Goal: Contribute content: Add original content to the website for others to see

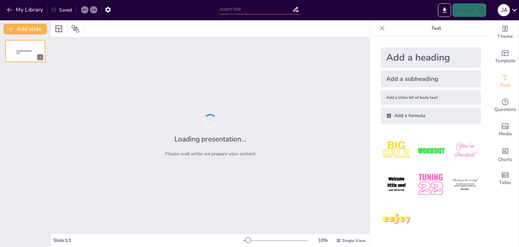
type input "Importancia de la Prevención en la Salud Cardiaca"
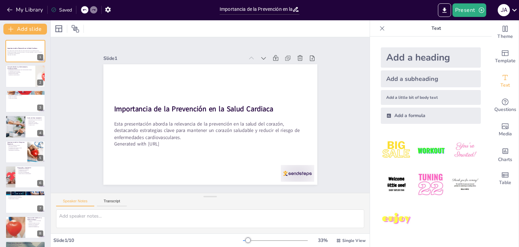
type textarea "Las enfermedades cardiovasculares son responsables de un gran número de muertes…"
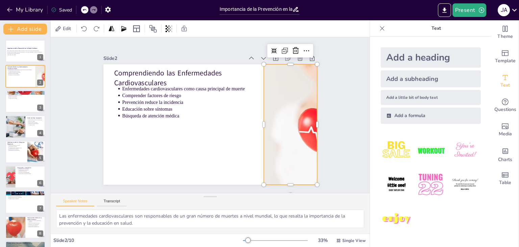
click at [274, 113] on div at bounding box center [242, 188] width 198 height 223
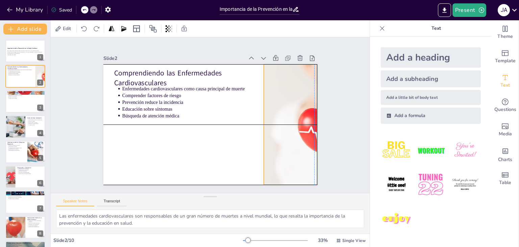
click at [273, 114] on div at bounding box center [279, 156] width 221 height 187
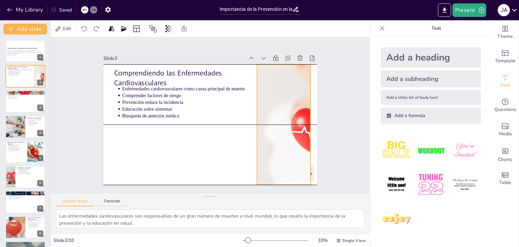
drag, startPoint x: 273, startPoint y: 114, endPoint x: 257, endPoint y: 115, distance: 16.6
click at [257, 115] on div at bounding box center [253, 176] width 216 height 220
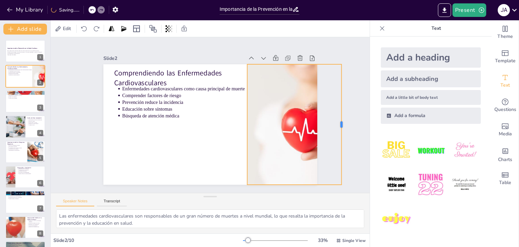
drag, startPoint x: 295, startPoint y: 122, endPoint x: 336, endPoint y: 122, distance: 40.9
click at [336, 137] on div at bounding box center [321, 190] width 65 height 107
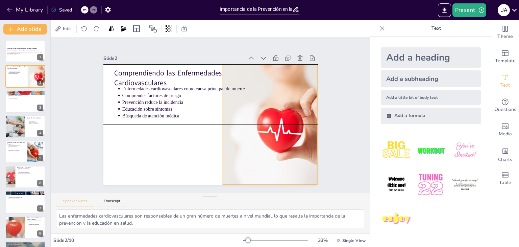
drag, startPoint x: 249, startPoint y: 128, endPoint x: 236, endPoint y: 126, distance: 12.6
click at [236, 126] on div at bounding box center [221, 153] width 198 height 223
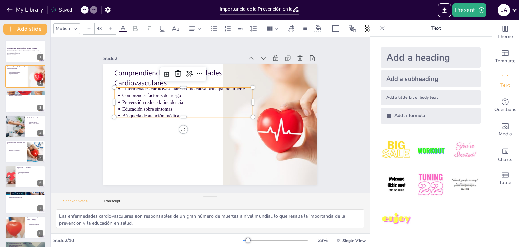
click at [160, 110] on p "Búsqueda de atención médica" at bounding box center [192, 102] width 110 height 82
click at [20, 51] on p "Esta presentación aborda la relevancia de la prevención en la salud del corazón…" at bounding box center [25, 52] width 37 height 4
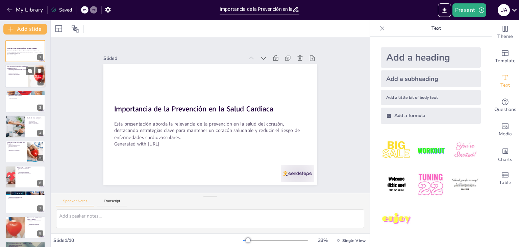
click at [20, 77] on div at bounding box center [25, 76] width 41 height 23
type textarea "Las enfermedades cardiovasculares son responsables de un gran número de muertes…"
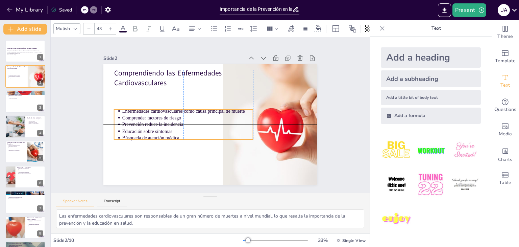
drag, startPoint x: 147, startPoint y: 95, endPoint x: 147, endPoint y: 118, distance: 22.6
click at [147, 118] on ul "Enfermedades cardiovasculares como causa principal de muerte Comprender factore…" at bounding box center [182, 112] width 141 height 87
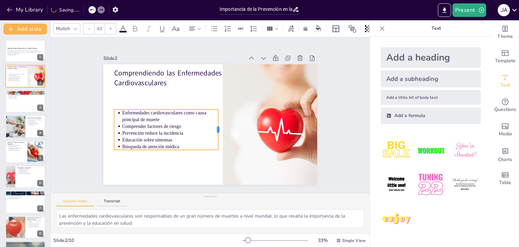
drag, startPoint x: 249, startPoint y: 121, endPoint x: 215, endPoint y: 145, distance: 41.6
click at [215, 145] on div "Comprendiendo las Enfermedades Cardiovasculares Enfermedades cardiovasculares c…" at bounding box center [205, 123] width 245 height 211
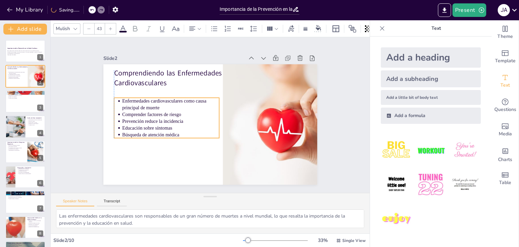
drag, startPoint x: 187, startPoint y: 130, endPoint x: 187, endPoint y: 118, distance: 11.8
click at [187, 118] on p "Prevención reduce la incidencia" at bounding box center [179, 89] width 70 height 77
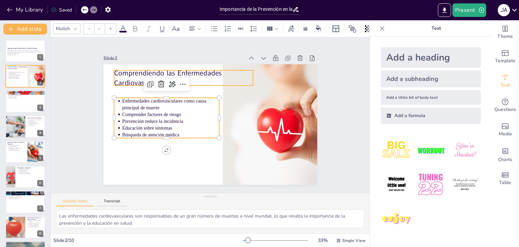
type input "64"
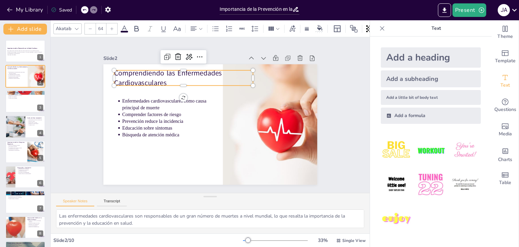
click at [190, 69] on p "Comprendiendo las Enfermedades Cardiovasculares" at bounding box center [229, 73] width 87 height 130
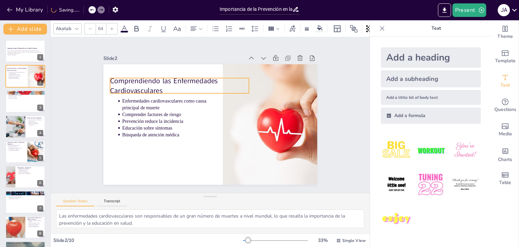
drag, startPoint x: 190, startPoint y: 69, endPoint x: 186, endPoint y: 76, distance: 8.5
click at [186, 76] on p "Comprendiendo las Enfermedades Cardiovasculares" at bounding box center [190, 78] width 138 height 62
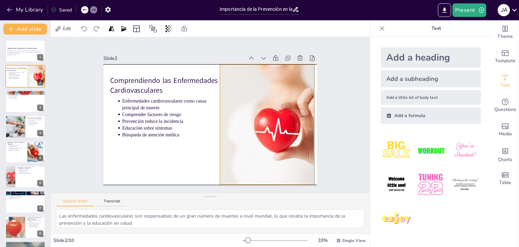
drag, startPoint x: 245, startPoint y: 116, endPoint x: 241, endPoint y: 117, distance: 4.8
click at [241, 117] on div at bounding box center [236, 141] width 223 height 198
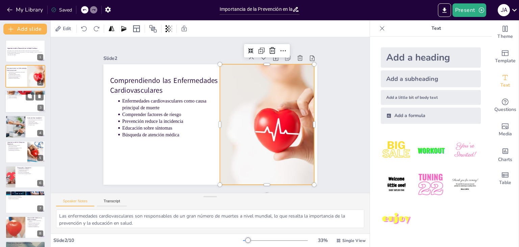
click at [32, 101] on div at bounding box center [25, 101] width 41 height 23
type textarea "Los factores de riesgo modificables son aquellos que se pueden cambiar a través…"
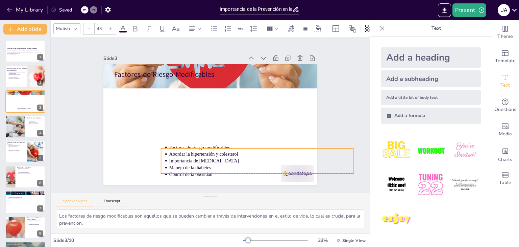
drag, startPoint x: 148, startPoint y: 84, endPoint x: 196, endPoint y: 153, distance: 84.0
click at [196, 153] on p "Abordar la hipertensión y colesterol" at bounding box center [246, 168] width 177 height 64
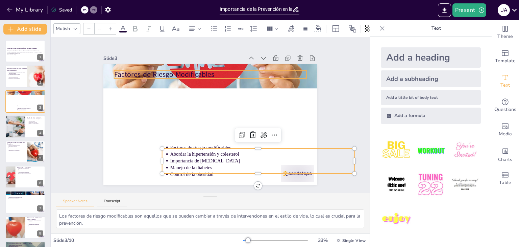
type input "64"
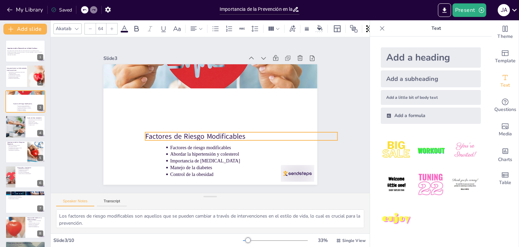
drag, startPoint x: 166, startPoint y: 70, endPoint x: 195, endPoint y: 133, distance: 69.5
click at [195, 133] on p "Factores de Riesgo Modificables" at bounding box center [227, 148] width 172 height 105
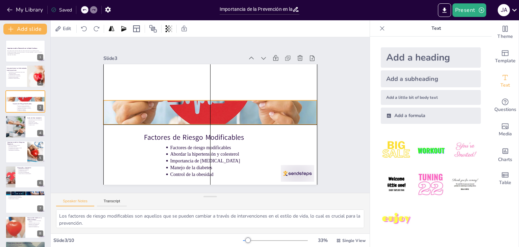
drag, startPoint x: 220, startPoint y: 74, endPoint x: 220, endPoint y: 113, distance: 38.5
click at [220, 113] on div at bounding box center [211, 112] width 245 height 211
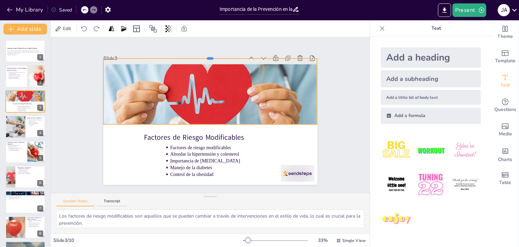
drag, startPoint x: 204, startPoint y: 96, endPoint x: 204, endPoint y: 54, distance: 41.9
click at [204, 54] on div at bounding box center [258, 80] width 130 height 176
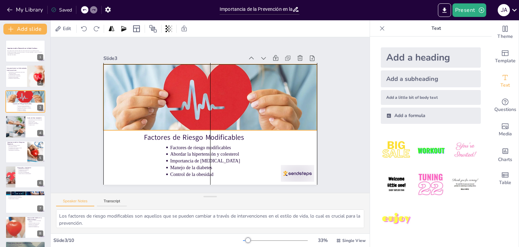
drag, startPoint x: 205, startPoint y: 87, endPoint x: 205, endPoint y: 91, distance: 4.4
click at [205, 91] on div at bounding box center [210, 118] width 234 height 162
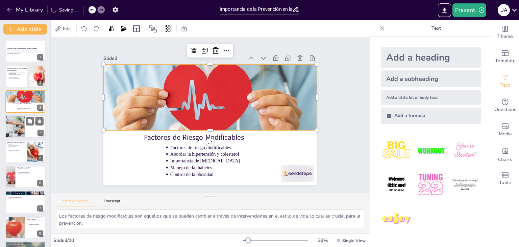
click at [7, 129] on div at bounding box center [15, 126] width 34 height 23
type textarea "Una dieta equilibrada es esencial para proporcionar los nutrientes necesarios q…"
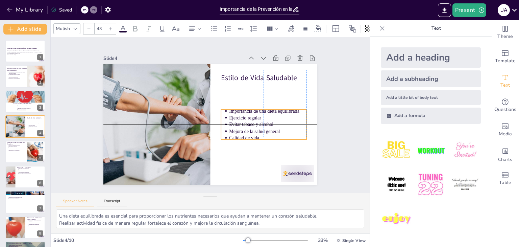
drag, startPoint x: 240, startPoint y: 90, endPoint x: 243, endPoint y: 110, distance: 19.7
click at [243, 110] on ul "Importancia de una dieta equilibrada Ejercicio regular Evitar tabaco y alcohol …" at bounding box center [262, 130] width 89 height 42
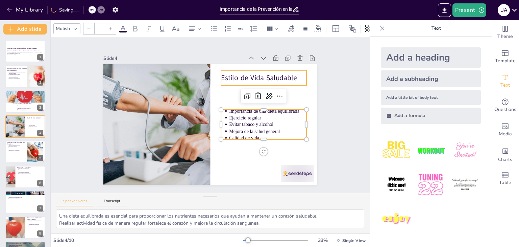
type input "64"
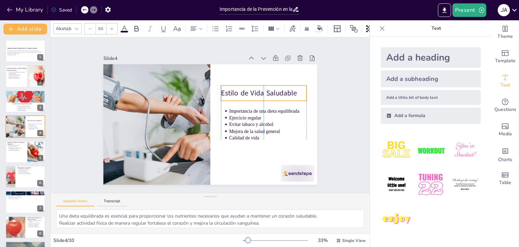
drag, startPoint x: 244, startPoint y: 73, endPoint x: 245, endPoint y: 88, distance: 15.6
click at [245, 97] on p "Estilo de Vida Saludable" at bounding box center [267, 122] width 79 height 51
click at [26, 156] on div at bounding box center [25, 151] width 41 height 23
type textarea "La detección temprana de factores de riesgo es esencial para prevenir enfermeda…"
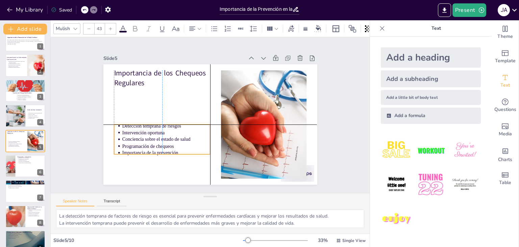
drag, startPoint x: 159, startPoint y: 102, endPoint x: 157, endPoint y: 138, distance: 36.5
click at [157, 138] on p "Conciencia sobre el estado de salud" at bounding box center [162, 129] width 88 height 25
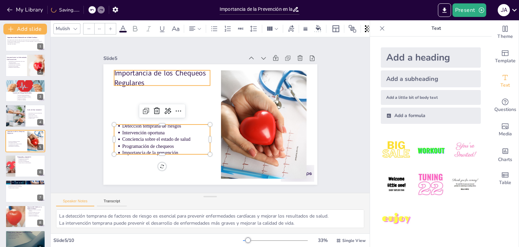
type input "64"
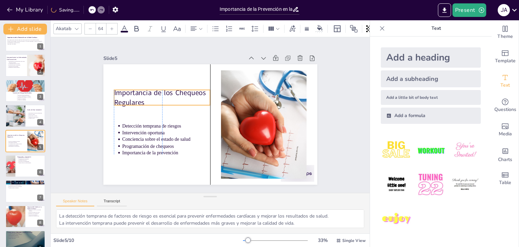
drag, startPoint x: 153, startPoint y: 72, endPoint x: 155, endPoint y: 91, distance: 19.4
click at [155, 91] on p "Importancia de los Chequeos Regulares" at bounding box center [176, 76] width 93 height 66
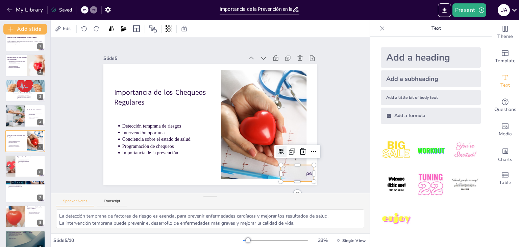
click at [275, 193] on div at bounding box center [256, 208] width 37 height 31
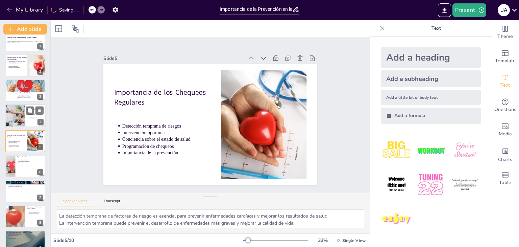
click at [16, 114] on div at bounding box center [15, 115] width 34 height 23
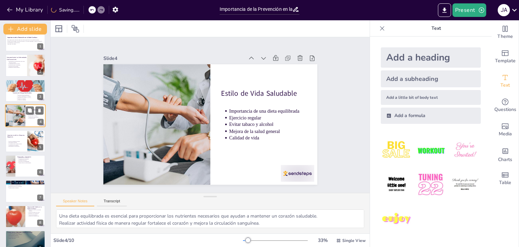
scroll to position [0, 0]
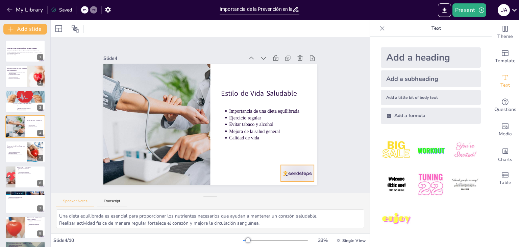
click at [243, 201] on div at bounding box center [225, 219] width 35 height 36
click at [29, 72] on icon at bounding box center [30, 71] width 4 height 4
type textarea "Las enfermedades cardiovasculares son responsables de un gran número de muertes…"
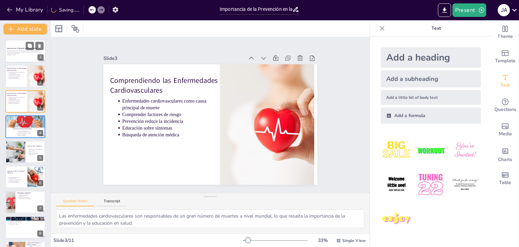
click at [28, 51] on p "Esta presentación aborda la relevancia de la prevención en la salud del corazón…" at bounding box center [25, 52] width 37 height 4
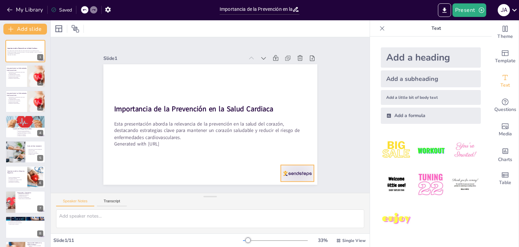
click at [265, 197] on div at bounding box center [246, 213] width 37 height 33
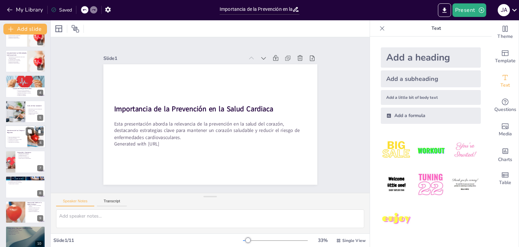
scroll to position [41, 0]
click at [14, 131] on p "Importancia de los Chequeos Regulares" at bounding box center [16, 131] width 18 height 4
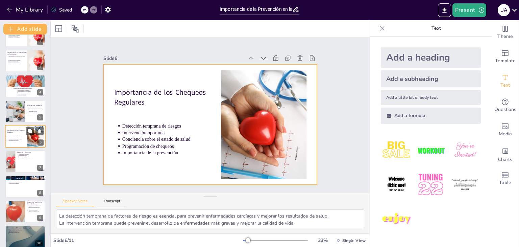
scroll to position [36, 0]
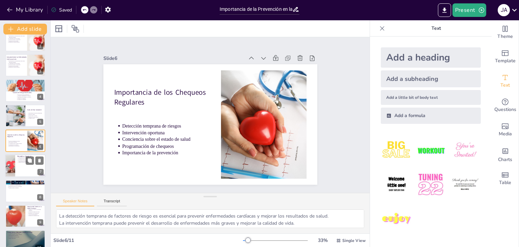
click at [12, 161] on div at bounding box center [10, 165] width 41 height 23
type textarea "La educación es fundamental para empoderar a las personas a tomar decisiones in…"
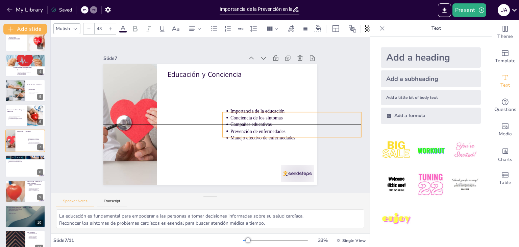
drag, startPoint x: 223, startPoint y: 88, endPoint x: 280, endPoint y: 122, distance: 66.7
click at [280, 135] on p "Campañas educativas" at bounding box center [253, 190] width 82 height 110
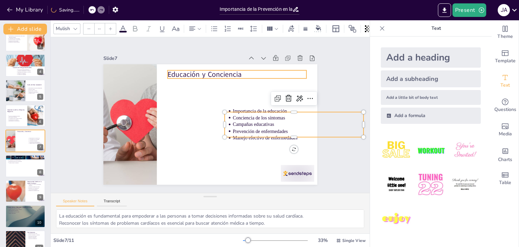
type input "64"
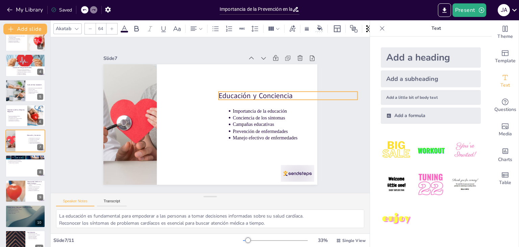
drag, startPoint x: 229, startPoint y: 71, endPoint x: 280, endPoint y: 92, distance: 55.3
click at [280, 113] on p "Educación y Conciencia" at bounding box center [260, 178] width 66 height 131
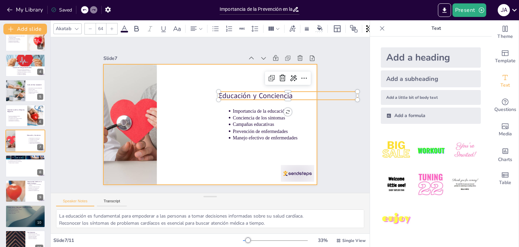
click at [190, 106] on div at bounding box center [205, 122] width 244 height 223
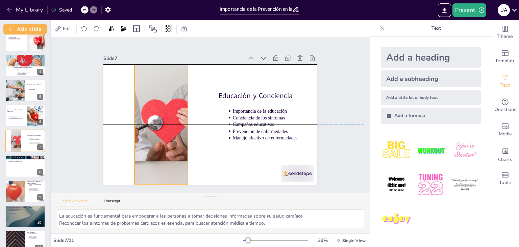
drag, startPoint x: 134, startPoint y: 120, endPoint x: 165, endPoint y: 118, distance: 30.8
click at [165, 118] on div at bounding box center [160, 114] width 234 height 162
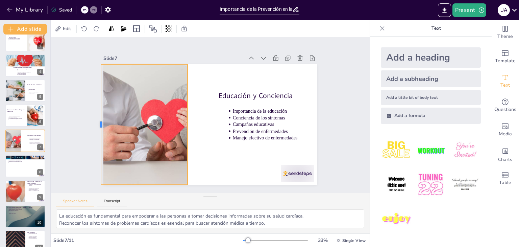
drag, startPoint x: 128, startPoint y: 121, endPoint x: 95, endPoint y: 122, distance: 33.1
click at [204, 46] on div at bounding box center [257, 13] width 107 height 65
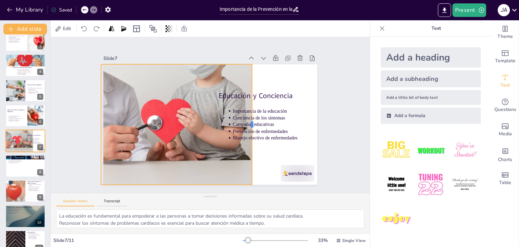
drag, startPoint x: 184, startPoint y: 119, endPoint x: 248, endPoint y: 108, distance: 65.5
click at [248, 112] on div at bounding box center [233, 154] width 93 height 84
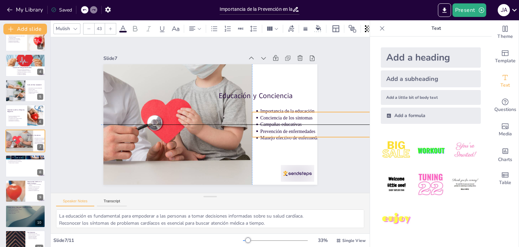
drag, startPoint x: 273, startPoint y: 119, endPoint x: 299, endPoint y: 121, distance: 26.5
click at [299, 156] on p "Campañas educativas" at bounding box center [280, 207] width 93 height 102
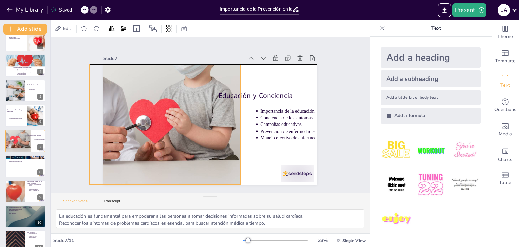
drag, startPoint x: 185, startPoint y: 139, endPoint x: 174, endPoint y: 139, distance: 11.5
click at [174, 139] on div at bounding box center [155, 86] width 244 height 223
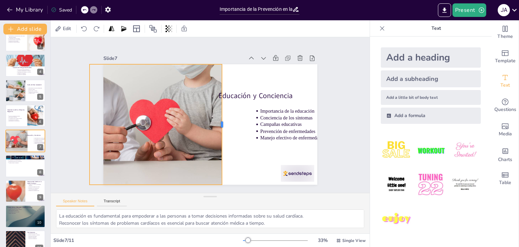
drag, startPoint x: 237, startPoint y: 120, endPoint x: 218, endPoint y: 124, distance: 19.8
click at [218, 124] on div at bounding box center [214, 131] width 84 height 93
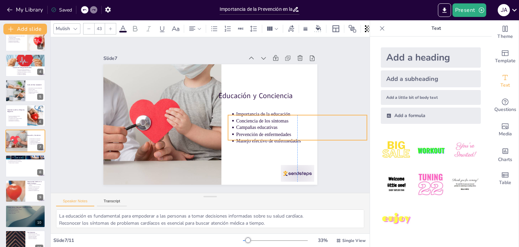
drag, startPoint x: 264, startPoint y: 126, endPoint x: 242, endPoint y: 127, distance: 22.0
click at [242, 138] on p "Prevención de enfermedades" at bounding box center [291, 161] width 127 height 47
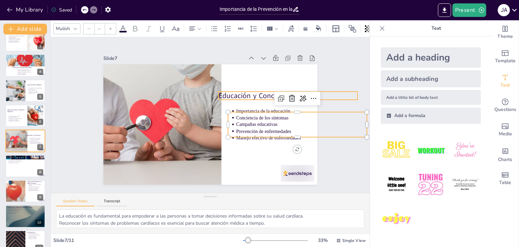
type input "64"
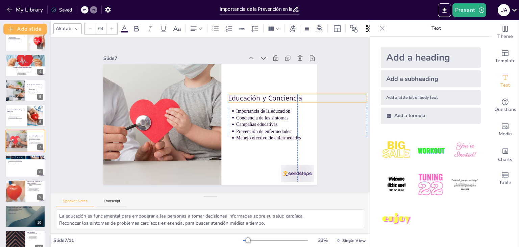
drag, startPoint x: 247, startPoint y: 91, endPoint x: 259, endPoint y: 94, distance: 11.4
click at [259, 119] on p "Educación y Conciencia" at bounding box center [268, 181] width 78 height 125
click at [8, 166] on div at bounding box center [25, 165] width 41 height 23
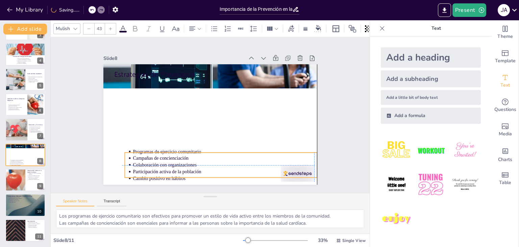
drag, startPoint x: 136, startPoint y: 93, endPoint x: 148, endPoint y: 126, distance: 35.5
click at [144, 165] on ul "Programas de ejercicio comunitario Campañas de concienciación Colaboración con …" at bounding box center [195, 163] width 184 height 125
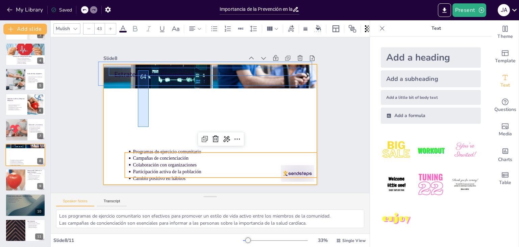
drag, startPoint x: 148, startPoint y: 126, endPoint x: 57, endPoint y: 79, distance: 102.5
click at [149, 112] on div "Estrategias de Prevención Programas de ejercicio comunitario Campañas de concie…" at bounding box center [230, 68] width 195 height 87
click at [118, 93] on div at bounding box center [201, 119] width 211 height 245
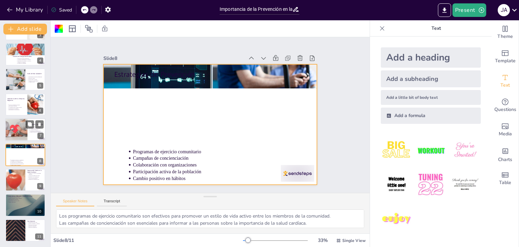
click at [21, 124] on div at bounding box center [14, 129] width 41 height 23
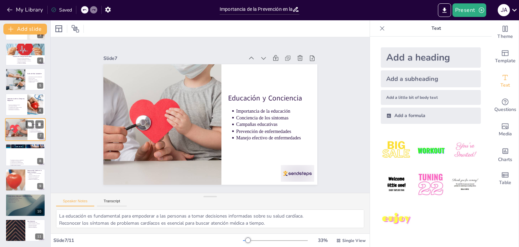
scroll to position [61, 0]
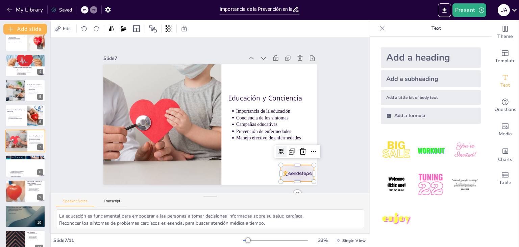
click at [231, 201] on div at bounding box center [214, 219] width 33 height 37
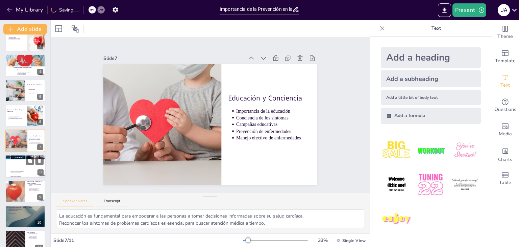
click at [23, 156] on p "Estrategias de Prevención" at bounding box center [25, 156] width 37 height 2
type textarea "Los programas de ejercicio comunitario son efectivos para promover un estilo de…"
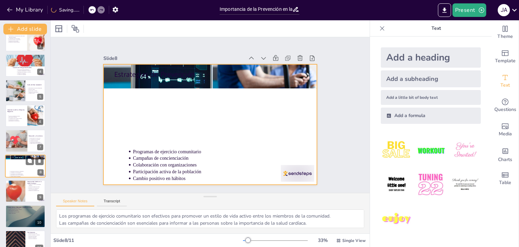
scroll to position [72, 0]
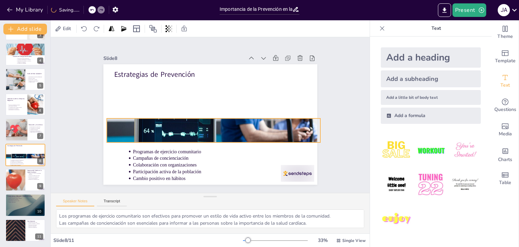
drag, startPoint x: 183, startPoint y: 77, endPoint x: 187, endPoint y: 132, distance: 54.6
click at [187, 132] on div at bounding box center [206, 130] width 253 height 217
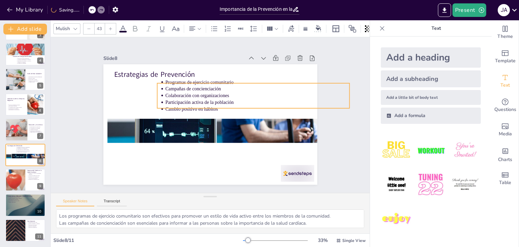
drag, startPoint x: 156, startPoint y: 163, endPoint x: 189, endPoint y: 94, distance: 76.5
click at [189, 94] on p "Colaboración con organizaciones" at bounding box center [259, 132] width 142 height 128
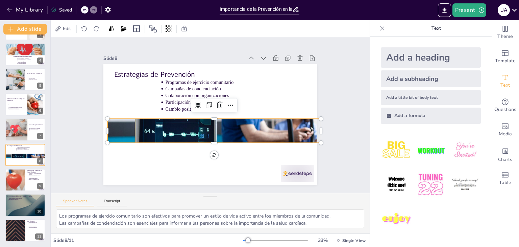
click at [190, 123] on div at bounding box center [201, 128] width 249 height 254
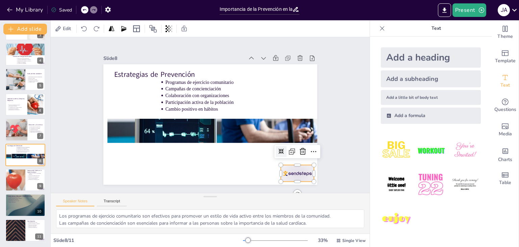
click at [172, 190] on div at bounding box center [161, 207] width 20 height 35
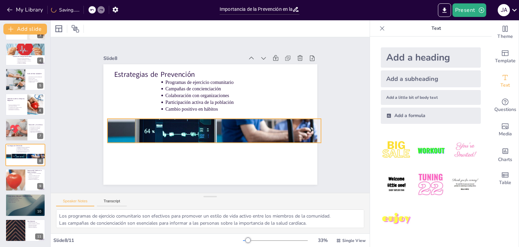
click at [224, 125] on div at bounding box center [211, 131] width 239 height 184
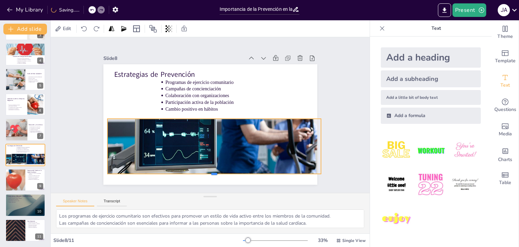
drag, startPoint x: 210, startPoint y: 140, endPoint x: 212, endPoint y: 178, distance: 38.6
click at [201, 178] on div at bounding box center [156, 144] width 92 height 198
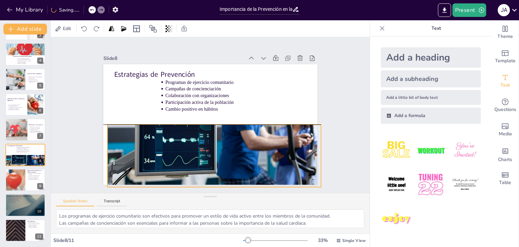
drag, startPoint x: 225, startPoint y: 145, endPoint x: 225, endPoint y: 153, distance: 7.4
click at [225, 153] on div at bounding box center [200, 134] width 257 height 241
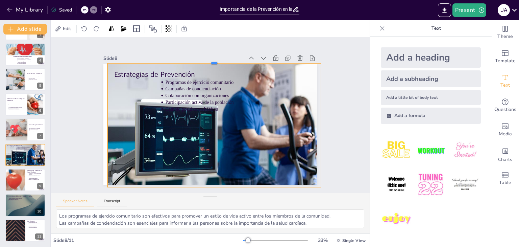
drag, startPoint x: 210, startPoint y: 121, endPoint x: 209, endPoint y: 59, distance: 61.2
click at [209, 59] on div at bounding box center [257, 86] width 130 height 176
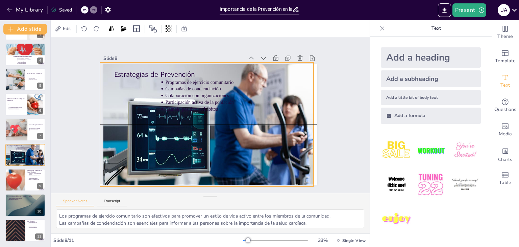
drag, startPoint x: 251, startPoint y: 134, endPoint x: 244, endPoint y: 131, distance: 8.0
click at [244, 131] on div at bounding box center [195, 127] width 257 height 251
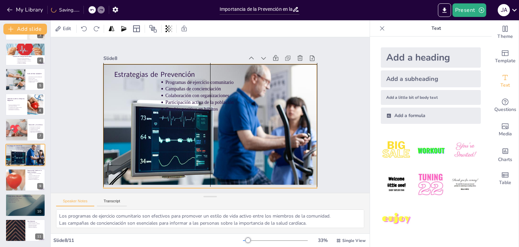
drag, startPoint x: 211, startPoint y: 92, endPoint x: 214, endPoint y: 93, distance: 3.4
click at [214, 93] on p "Colaboración con organizaciones" at bounding box center [260, 122] width 163 height 98
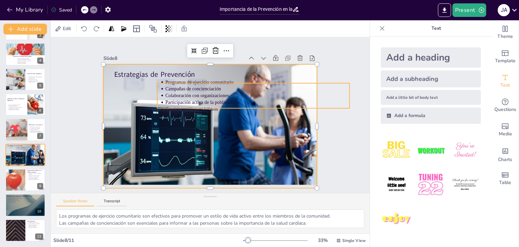
click at [192, 85] on p "Campañas de concienciación" at bounding box center [263, 110] width 171 height 81
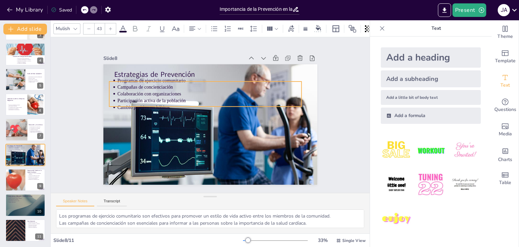
drag, startPoint x: 192, startPoint y: 85, endPoint x: 144, endPoint y: 83, distance: 48.0
click at [149, 83] on p "Campañas de concienciación" at bounding box center [225, 92] width 153 height 114
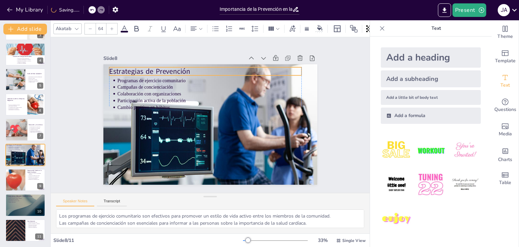
drag, startPoint x: 141, startPoint y: 71, endPoint x: 133, endPoint y: 68, distance: 8.0
click at [209, 68] on p "Estrategias de Prevención" at bounding box center [253, 128] width 88 height 180
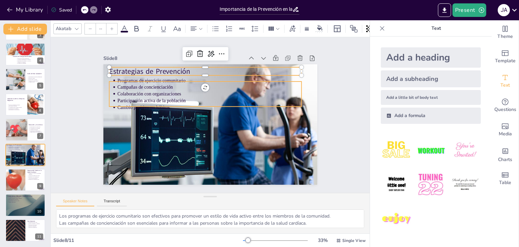
type input "43"
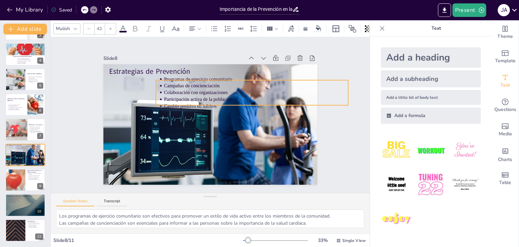
drag, startPoint x: 137, startPoint y: 87, endPoint x: 183, endPoint y: 85, distance: 46.7
click at [220, 85] on p "Campañas de concienciación" at bounding box center [251, 149] width 63 height 177
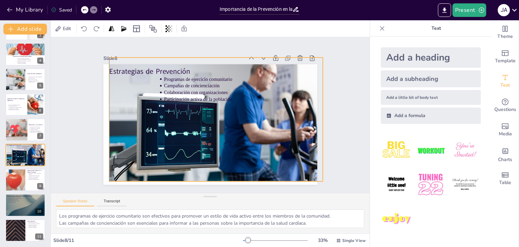
drag, startPoint x: 203, startPoint y: 143, endPoint x: 206, endPoint y: 136, distance: 7.6
click at [206, 136] on div at bounding box center [210, 131] width 256 height 220
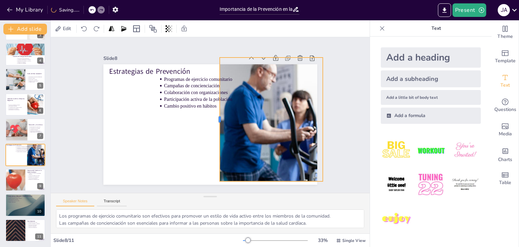
drag, startPoint x: 102, startPoint y: 114, endPoint x: 212, endPoint y: 125, distance: 110.4
click at [212, 125] on div at bounding box center [216, 120] width 18 height 124
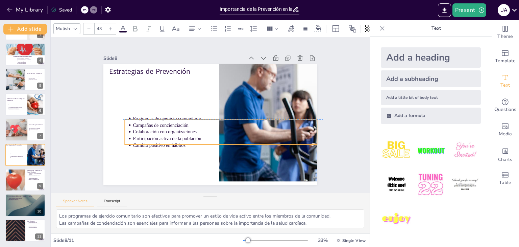
drag, startPoint x: 185, startPoint y: 95, endPoint x: 152, endPoint y: 137, distance: 52.9
click at [152, 137] on p "Participación activa de la población" at bounding box center [220, 141] width 182 height 45
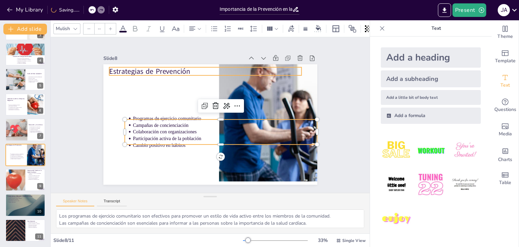
type input "64"
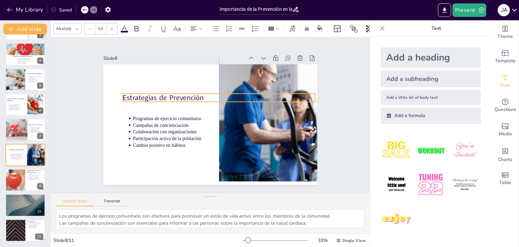
drag, startPoint x: 150, startPoint y: 70, endPoint x: 165, endPoint y: 96, distance: 29.8
click at [165, 96] on p "Estrategias de Prevención" at bounding box center [224, 101] width 186 height 69
click at [24, 181] on div at bounding box center [15, 179] width 44 height 23
type textarea "El [MEDICAL_DATA] es un factor de riesgo importante que puede afectar negativam…"
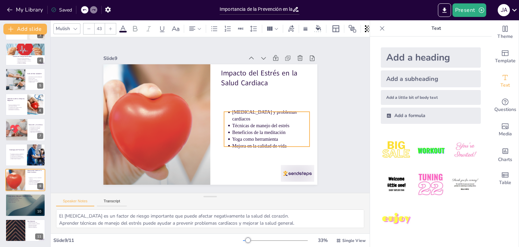
drag, startPoint x: 235, startPoint y: 94, endPoint x: 238, endPoint y: 120, distance: 25.9
click at [238, 134] on p "Técnicas de manejo del estrés" at bounding box center [253, 159] width 67 height 51
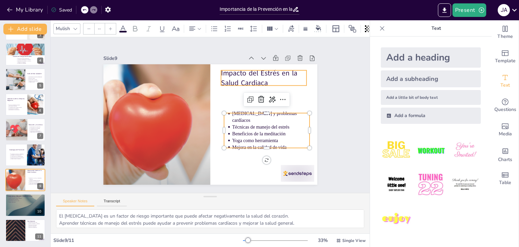
type input "64"
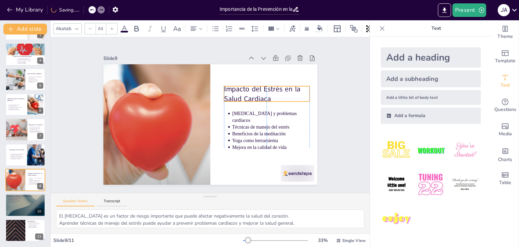
drag, startPoint x: 244, startPoint y: 70, endPoint x: 248, endPoint y: 86, distance: 16.5
click at [248, 111] on p "Impacto del Estrés en la Salud Cardiaca" at bounding box center [257, 153] width 60 height 84
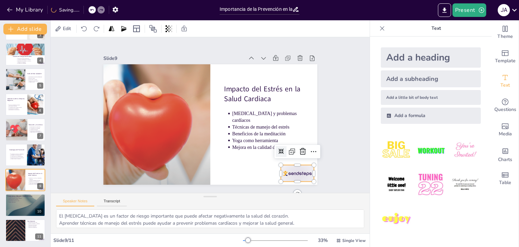
click at [275, 193] on div at bounding box center [256, 208] width 37 height 31
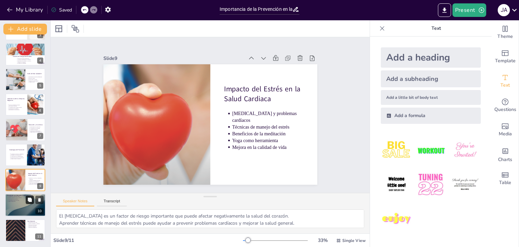
click at [27, 200] on icon at bounding box center [29, 199] width 5 height 5
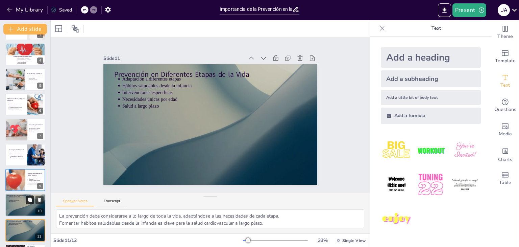
scroll to position [97, 0]
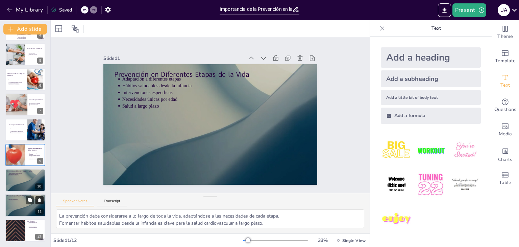
click at [41, 199] on icon at bounding box center [39, 199] width 5 height 5
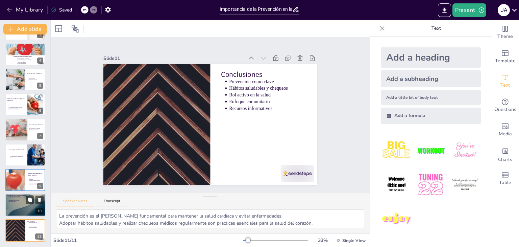
click at [20, 202] on div at bounding box center [25, 205] width 41 height 23
type textarea "La prevención debe considerarse a lo largo de toda la vida, adaptándose a las n…"
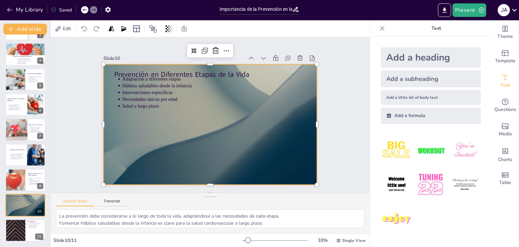
click at [223, 136] on div at bounding box center [201, 112] width 180 height 241
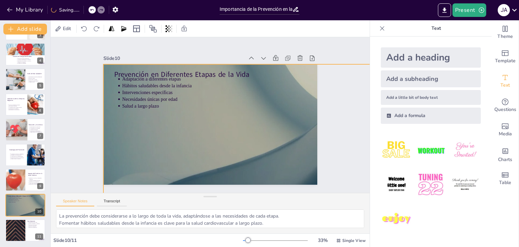
drag, startPoint x: 312, startPoint y: 181, endPoint x: 416, endPoint y: 248, distance: 124.0
click at [416, 246] on html "My Library Saving...... Importancia de la Prevención en la Salud Cardiaca Prese…" at bounding box center [259, 123] width 519 height 247
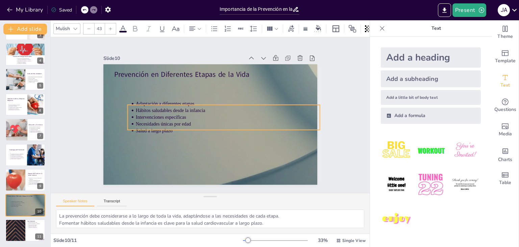
drag, startPoint x: 153, startPoint y: 91, endPoint x: 167, endPoint y: 116, distance: 28.1
click at [167, 116] on p "Intervenciones específicas" at bounding box center [226, 122] width 177 height 63
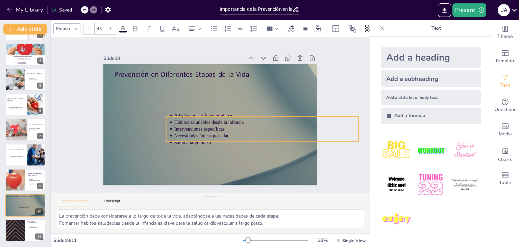
drag, startPoint x: 160, startPoint y: 113, endPoint x: 199, endPoint y: 124, distance: 40.3
click at [199, 124] on p "Intervenciones específicas" at bounding box center [247, 159] width 153 height 114
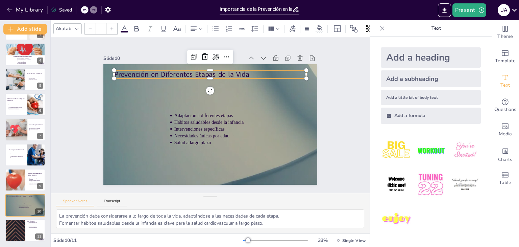
type input "64"
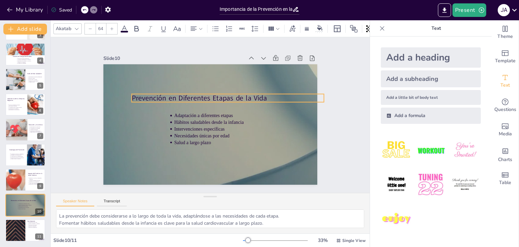
drag, startPoint x: 194, startPoint y: 68, endPoint x: 213, endPoint y: 92, distance: 30.1
click at [213, 92] on p "Prevención en Diferentes Etapas de la Vida" at bounding box center [233, 107] width 180 height 88
click at [19, 232] on div at bounding box center [15, 230] width 41 height 23
type textarea "La prevención es el [PERSON_NAME] fundamental para mantener la salud cardíaca y…"
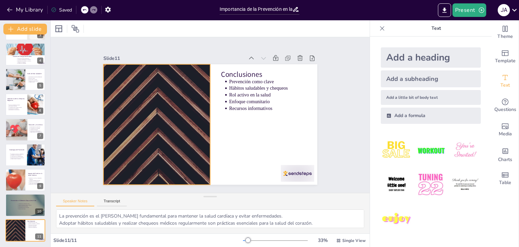
click at [123, 140] on div at bounding box center [228, 63] width 211 height 245
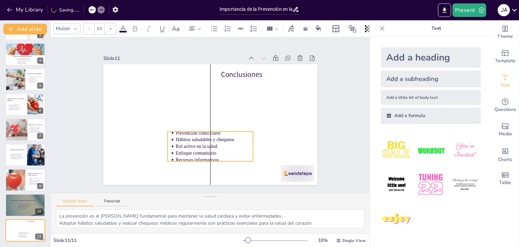
drag, startPoint x: 227, startPoint y: 101, endPoint x: 199, endPoint y: 133, distance: 42.4
click at [199, 133] on p "Prevención como clave" at bounding box center [194, 125] width 30 height 76
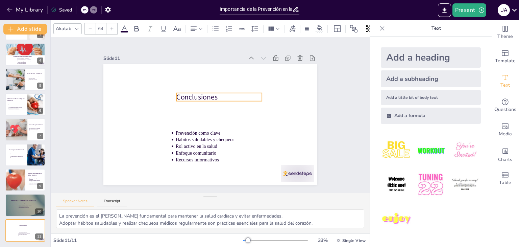
drag, startPoint x: 238, startPoint y: 67, endPoint x: 194, endPoint y: 90, distance: 49.9
click at [194, 90] on p "Conclusiones" at bounding box center [227, 105] width 75 height 58
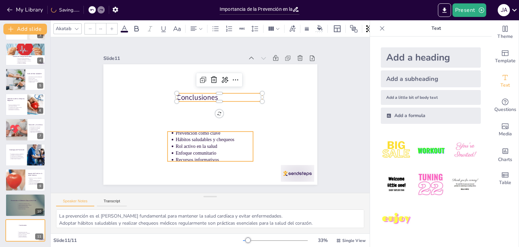
type input "43"
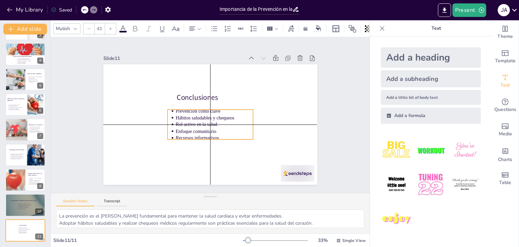
drag, startPoint x: 195, startPoint y: 146, endPoint x: 194, endPoint y: 124, distance: 22.0
click at [194, 124] on p "Rol activo en la salud" at bounding box center [201, 110] width 62 height 57
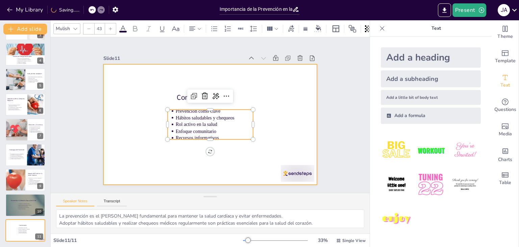
click at [266, 79] on div at bounding box center [201, 109] width 211 height 245
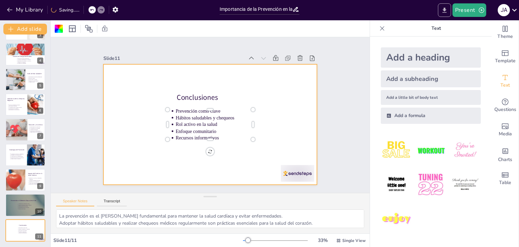
click at [442, 11] on icon "Export to PowerPoint" at bounding box center [444, 10] width 7 height 7
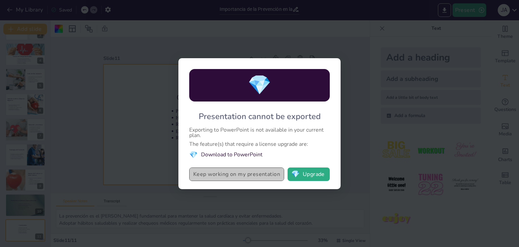
click at [256, 177] on button "Keep working on my presentation" at bounding box center [236, 174] width 95 height 14
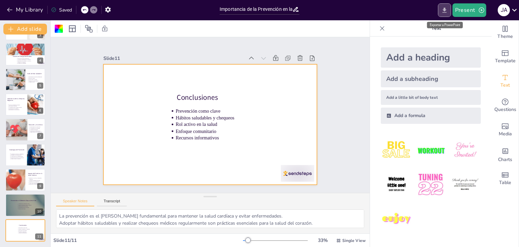
click at [444, 7] on icon "Export to PowerPoint" at bounding box center [444, 10] width 7 height 7
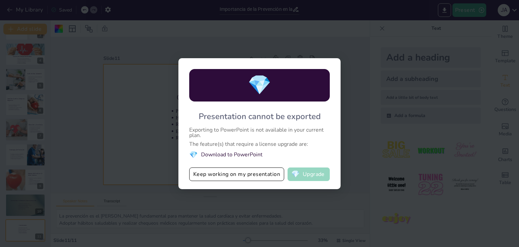
click at [298, 174] on span "💎" at bounding box center [295, 174] width 8 height 7
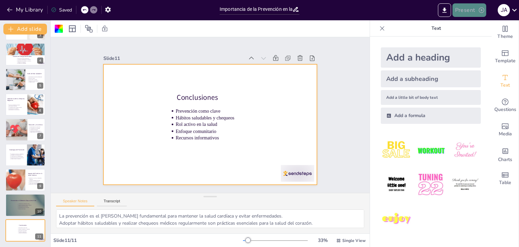
click at [466, 10] on button "Present" at bounding box center [470, 10] width 34 height 14
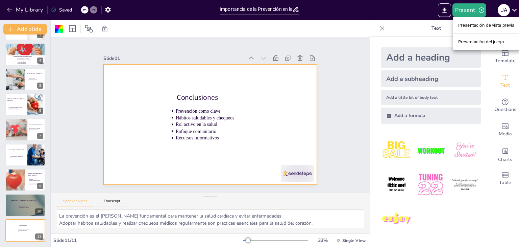
click at [391, 29] on div at bounding box center [259, 123] width 519 height 247
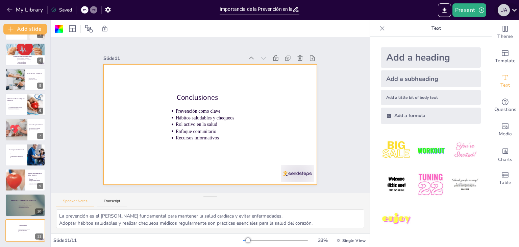
click at [507, 9] on div "J A" at bounding box center [504, 10] width 12 height 12
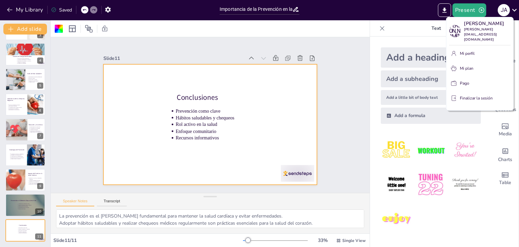
click at [388, 24] on div at bounding box center [259, 123] width 519 height 247
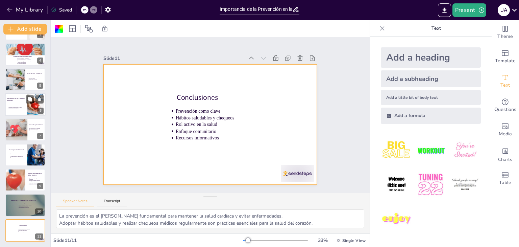
scroll to position [0, 0]
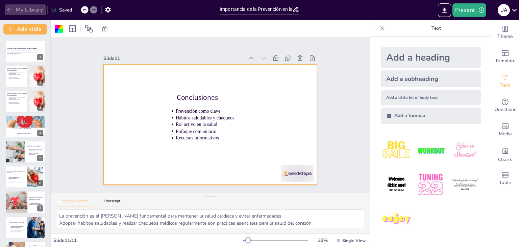
click at [5, 7] on button "My Library" at bounding box center [25, 9] width 41 height 11
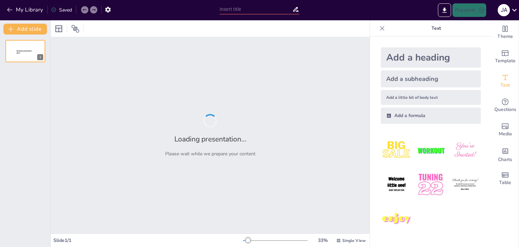
type input "Importancia de la Prevención en la Salud Cardiaca"
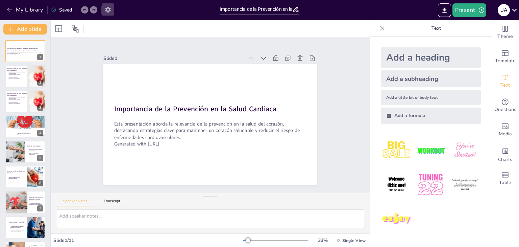
click at [107, 11] on icon "button" at bounding box center [107, 9] width 7 height 7
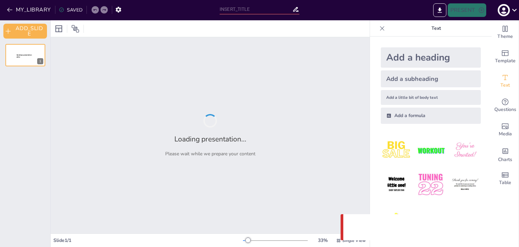
type input "Importancia de la Prevención en la Salud Cardiaca"
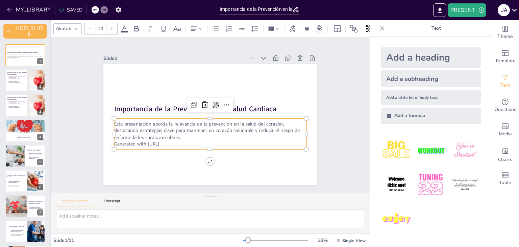
click at [159, 139] on p "Generated with [URL]" at bounding box center [182, 121] width 47 height 190
click at [205, 142] on p "Generated with [URL]" at bounding box center [238, 123] width 66 height 185
click at [184, 143] on p "Generated with [URL]" at bounding box center [235, 101] width 102 height 170
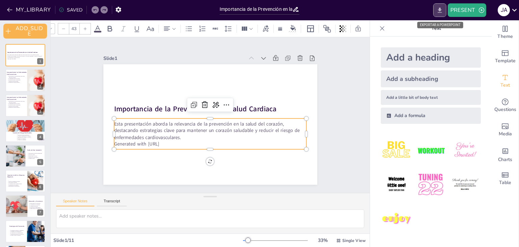
click at [438, 5] on button "EXPORT_TO_POWERPOINT" at bounding box center [439, 10] width 13 height 14
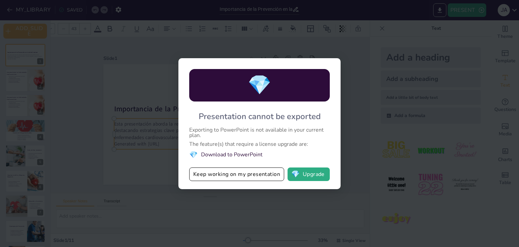
click at [345, 31] on div "💎 Presentation cannot be exported Exporting to PowerPoint is not available in y…" at bounding box center [259, 123] width 519 height 247
click at [199, 173] on button "Keep working on my presentation" at bounding box center [236, 174] width 95 height 14
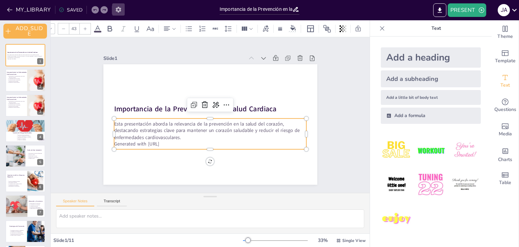
click at [118, 9] on icon "button" at bounding box center [118, 9] width 7 height 7
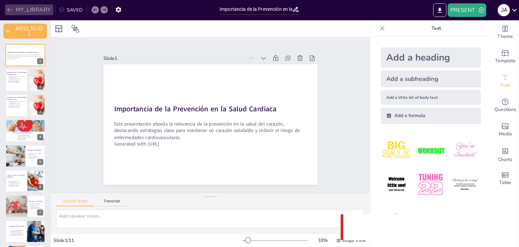
click at [11, 10] on icon "button" at bounding box center [9, 9] width 7 height 7
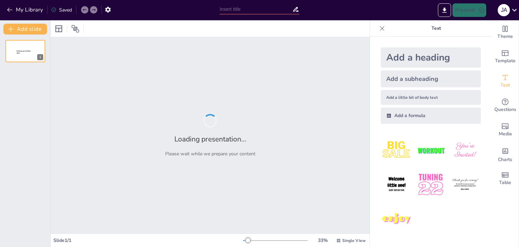
type input "Importancia de la Prevención en la Salud Cardiaca"
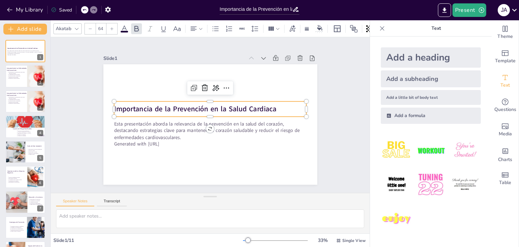
click at [179, 108] on strong "Importancia de la Prevención en la Salud Cardiaca" at bounding box center [200, 128] width 43 height 161
click at [274, 106] on p "Importancia de la Prevención en la Salud Cardiaca" at bounding box center [206, 119] width 136 height 150
click at [274, 108] on p "Importancia de la Prevención en la Salud Cardiaca" at bounding box center [206, 119] width 136 height 150
click at [241, 106] on strong "Importancia de la Prevención en la Salud Cardiaca" at bounding box center [219, 101] width 43 height 161
click at [231, 106] on strong "Importancia de la Prevención en la Salud Cardiaca" at bounding box center [217, 100] width 27 height 163
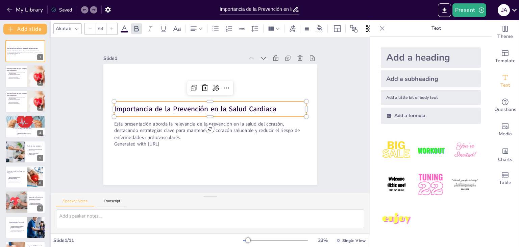
click at [248, 106] on strong "Importancia de la Prevención en la Salud Cardiaca" at bounding box center [196, 123] width 103 height 137
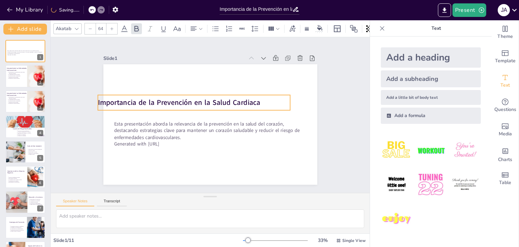
drag, startPoint x: 270, startPoint y: 106, endPoint x: 262, endPoint y: 100, distance: 10.1
click at [262, 100] on p "Importancia de la Prevención en la Salud Cardiaca" at bounding box center [205, 95] width 162 height 121
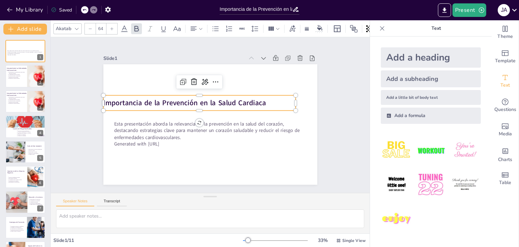
click at [87, 10] on icon at bounding box center [84, 10] width 4 height 4
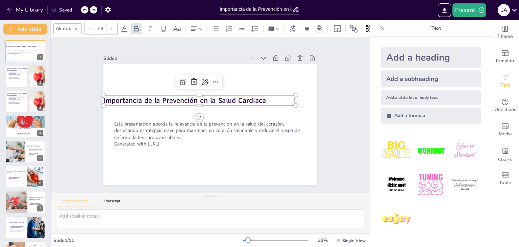
click at [87, 10] on icon at bounding box center [84, 10] width 4 height 4
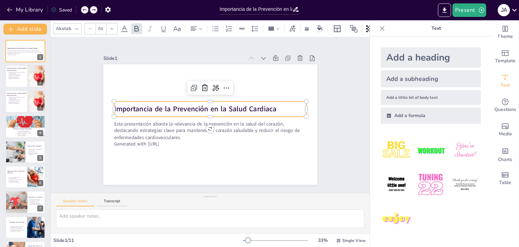
click at [246, 104] on strong "Importancia de la Prevención en la Salud Cardiaca" at bounding box center [208, 99] width 90 height 146
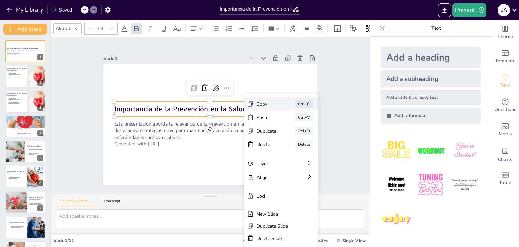
click at [260, 180] on div "Copy Ctrl+C" at bounding box center [294, 207] width 68 height 54
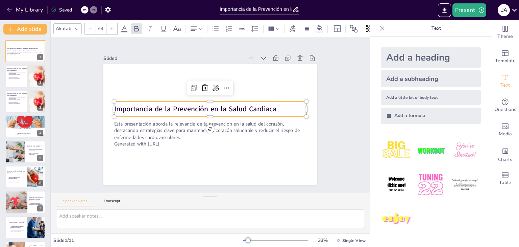
click at [267, 110] on strong "Importancia de la Prevención en la Salud Cardiaca" at bounding box center [196, 105] width 161 height 43
click at [272, 105] on p "Importancia de la Prevención en la Salud Cardiaca" at bounding box center [207, 120] width 172 height 105
click at [272, 105] on p "Importancia de la Prevención en la Salud Cardiaca" at bounding box center [206, 119] width 136 height 150
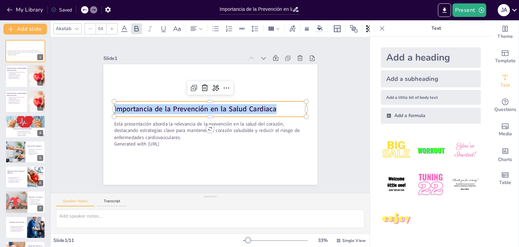
click at [272, 106] on p "Importancia de la Prevención en la Salud Cardiaca" at bounding box center [211, 121] width 193 height 30
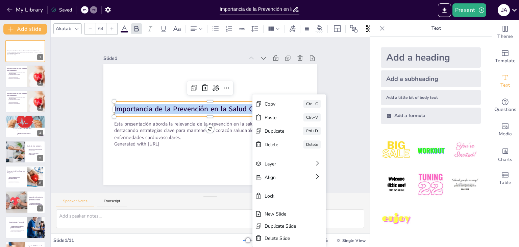
copy span "Importancia de la Prevención en la Salud Cardiaca"
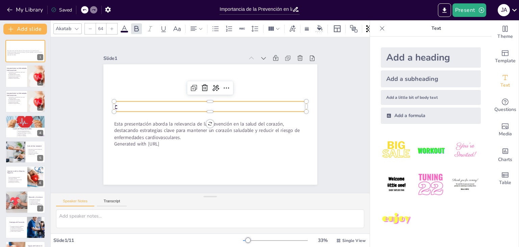
click at [86, 9] on icon at bounding box center [84, 10] width 4 height 4
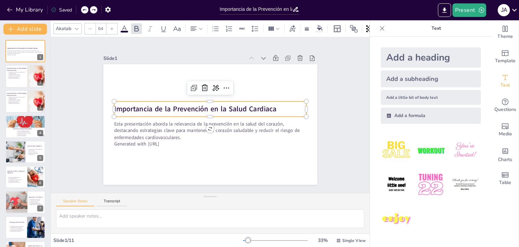
click at [220, 105] on strong "Importancia de la Prevención en la Salud Cardiaca" at bounding box center [199, 127] width 59 height 157
click at [220, 105] on strong "Importancia de la Prevención en la Salud Cardiaca" at bounding box center [219, 101] width 43 height 161
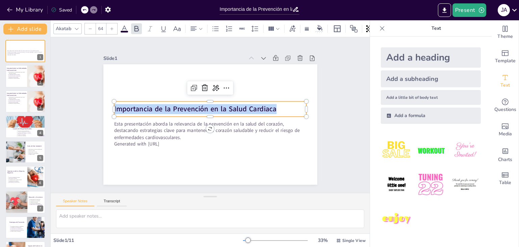
click at [220, 105] on span "Importancia de la Prevención en la Salud Cardiaca" at bounding box center [210, 131] width 75 height 152
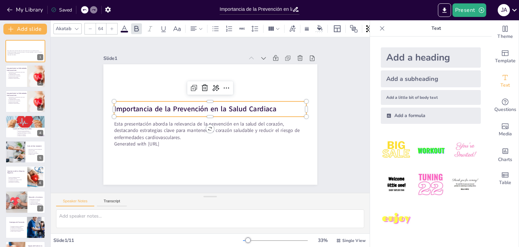
click at [220, 105] on span "Importancia de la Prevención en la Salud Cardiaca" at bounding box center [213, 131] width 90 height 146
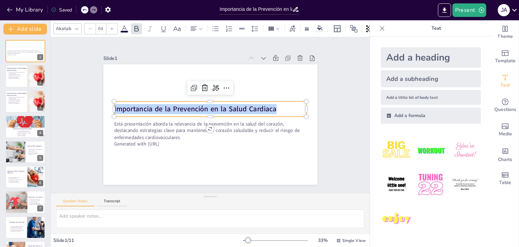
click at [220, 105] on span "Importancia de la Prevención en la Salud Cardiaca" at bounding box center [216, 130] width 116 height 127
click at [220, 105] on span "Importancia de la Prevención en la Salud Cardiaca" at bounding box center [205, 99] width 116 height 127
copy span "Importancia de la Prevención en la Salud Cardiaca"
click at [153, 41] on div "Slide 1 Esta presentación aborda la relevancia de la prevención en la salud del…" at bounding box center [210, 114] width 329 height 341
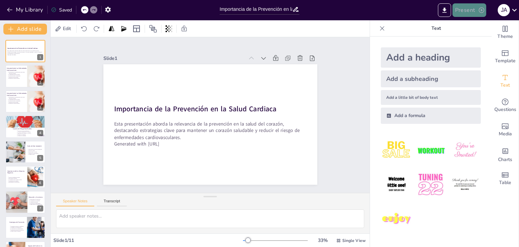
click at [457, 11] on button "Present" at bounding box center [470, 10] width 34 height 14
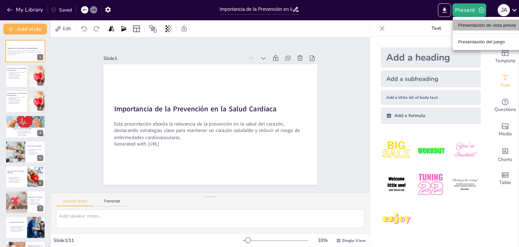
click at [461, 23] on font "Presentación de vista previa" at bounding box center [487, 25] width 58 height 5
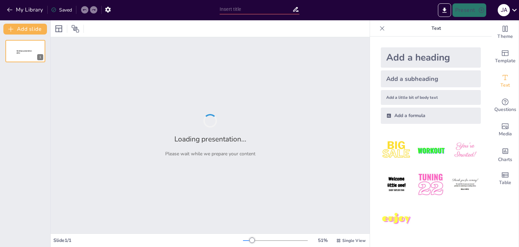
type input "Importancia de la Prevención en la Salud Cardiaca"
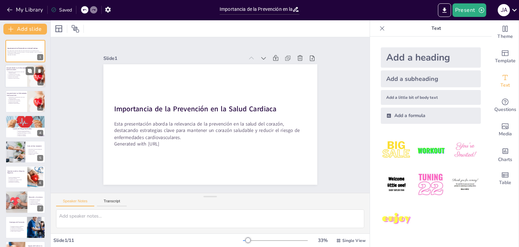
click at [19, 75] on p "Prevención reduce la incidencia" at bounding box center [17, 75] width 19 height 1
type textarea "Las enfermedades cardiovasculares son responsables de un gran número de muertes…"
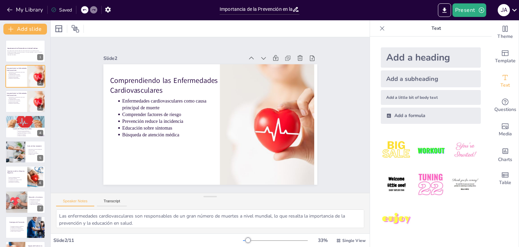
drag, startPoint x: 408, startPoint y: 25, endPoint x: 241, endPoint y: 55, distance: 170.3
click at [241, 55] on div "Document fonts Akatab Recently used Akatab Popular fonts Lato Montserrat Open S…" at bounding box center [259, 133] width 519 height 226
click at [72, 29] on icon at bounding box center [75, 29] width 8 height 8
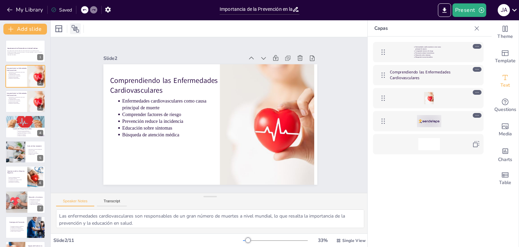
click at [72, 29] on icon at bounding box center [75, 29] width 8 height 8
click at [460, 14] on button "Present" at bounding box center [470, 10] width 34 height 14
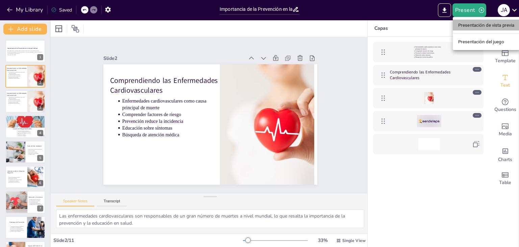
click at [463, 23] on font "Presentación de vista previa" at bounding box center [486, 25] width 56 height 5
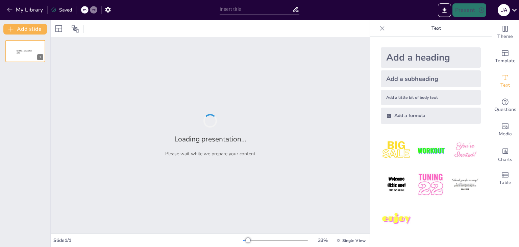
type input "Importancia de la Prevención en la Salud Cardiaca"
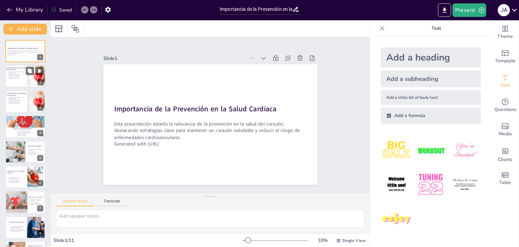
click at [22, 77] on p "Educación sobre síntomas" at bounding box center [17, 76] width 19 height 1
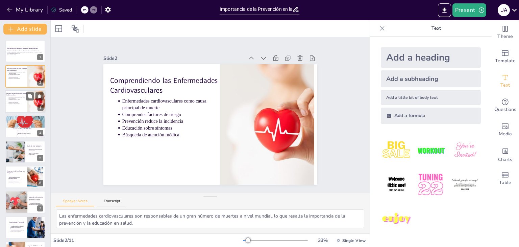
click at [19, 96] on p "Enfermedades cardiovasculares como causa principal de muerte" at bounding box center [17, 97] width 19 height 3
click at [9, 77] on p "Búsqueda de atención médica" at bounding box center [17, 77] width 19 height 1
click at [14, 99] on p "Comprender factores de riesgo" at bounding box center [17, 99] width 19 height 1
click at [25, 121] on div at bounding box center [25, 125] width 41 height 23
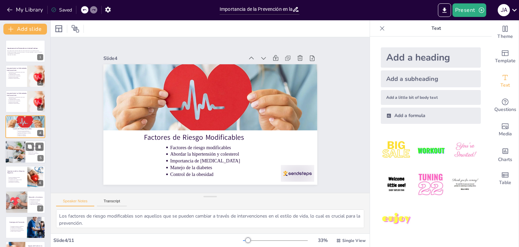
click at [15, 151] on div at bounding box center [15, 151] width 34 height 23
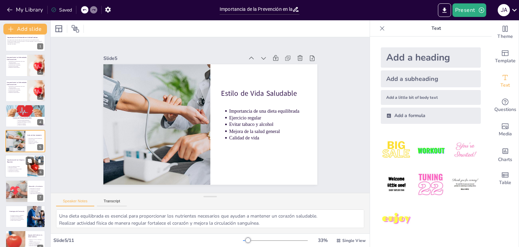
click at [13, 168] on p "Conciencia sobre el estado de salud" at bounding box center [16, 168] width 17 height 1
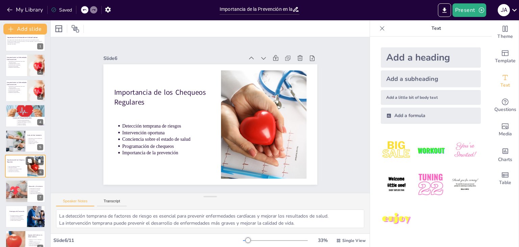
scroll to position [36, 0]
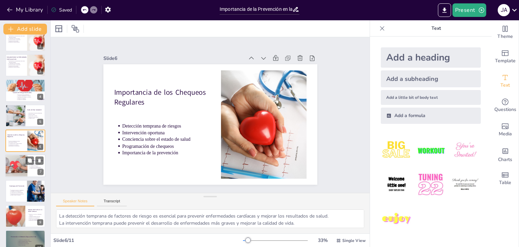
click at [17, 164] on div at bounding box center [14, 165] width 41 height 23
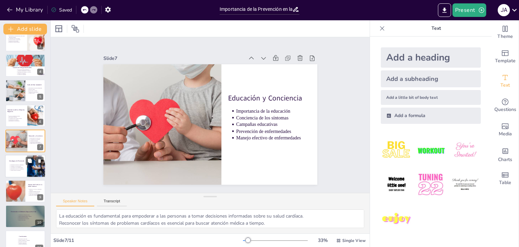
click at [18, 173] on div at bounding box center [25, 165] width 41 height 23
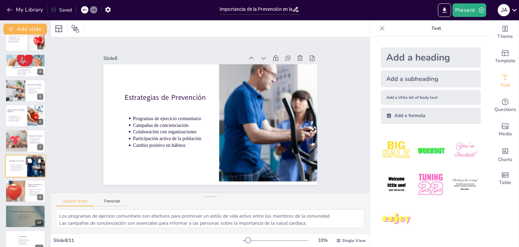
scroll to position [72, 0]
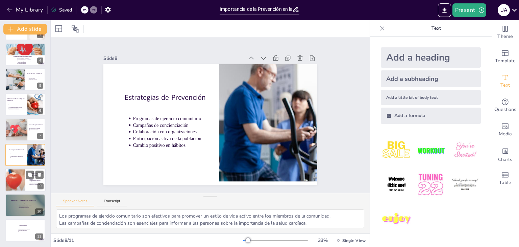
click at [22, 183] on div at bounding box center [15, 179] width 44 height 23
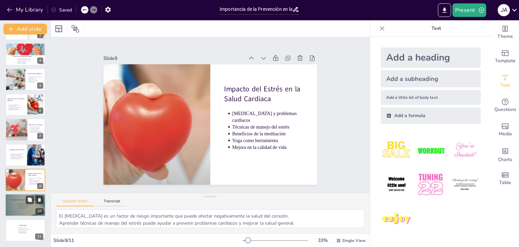
click at [16, 205] on div at bounding box center [36, 211] width 63 height 35
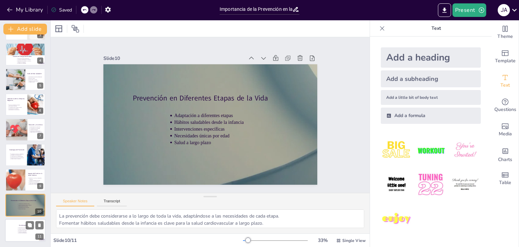
click at [14, 234] on div at bounding box center [25, 230] width 41 height 23
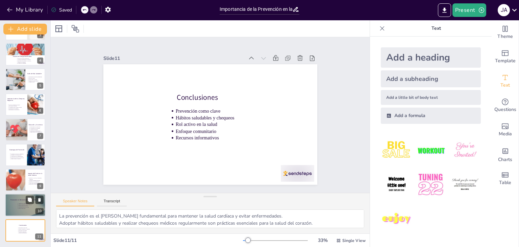
click at [19, 207] on li "Necesidades únicas por edad" at bounding box center [36, 206] width 35 height 1
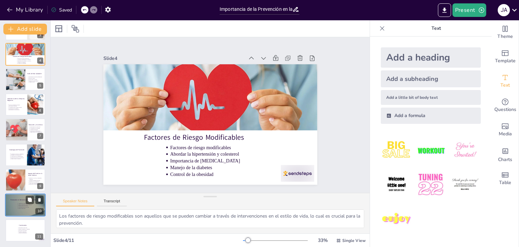
type textarea "Las enfermedades cardiovasculares son responsables de un gran número de muertes…"
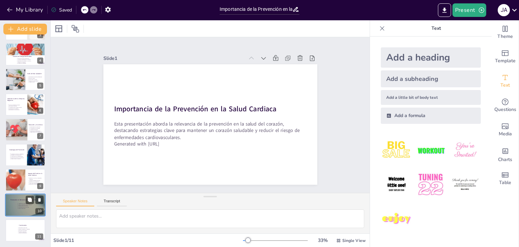
type textarea "Las enfermedades cardiovasculares son responsables de un gran número de muertes…"
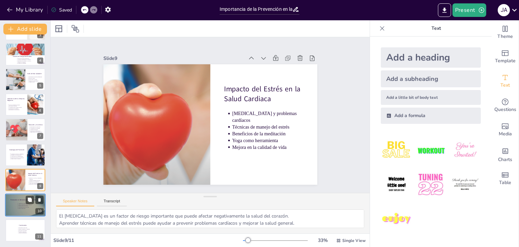
type textarea "La prevención debe considerarse a lo largo de toda la vida, adaptándose a las n…"
